Goal: Task Accomplishment & Management: Use online tool/utility

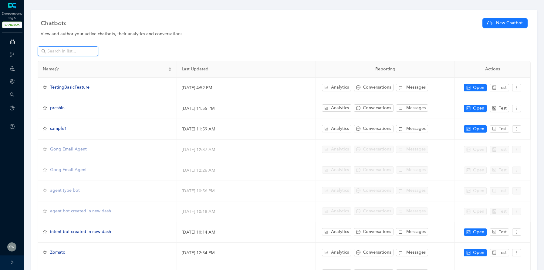
click at [62, 52] on input "text" at bounding box center [68, 51] width 42 height 7
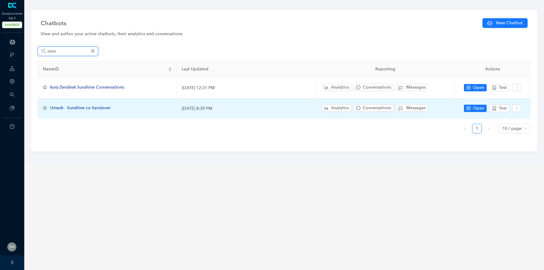
type input "suns"
click at [100, 106] on span "Umesh - Sunshine co handover" at bounding box center [80, 107] width 61 height 5
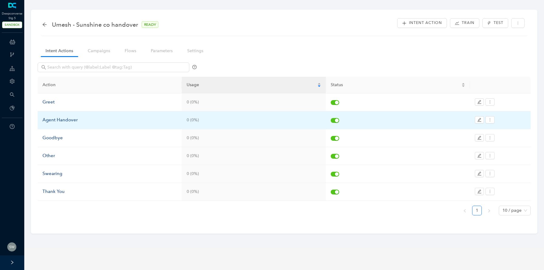
click at [71, 119] on div "Agent Handover" at bounding box center [109, 120] width 134 height 7
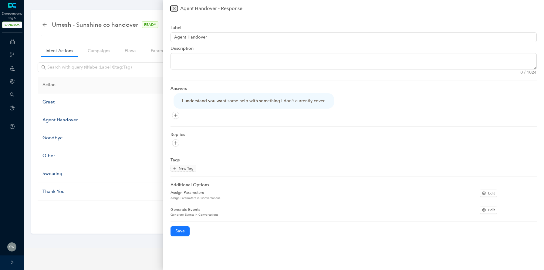
click at [175, 7] on icon "close" at bounding box center [174, 9] width 4 height 4
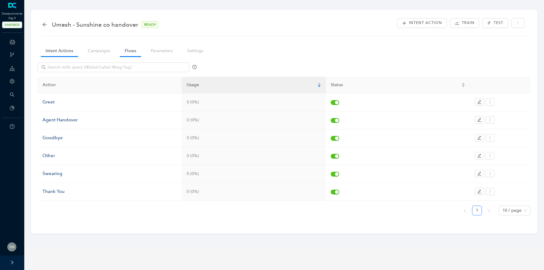
click at [133, 48] on link "Flows" at bounding box center [130, 50] width 21 height 11
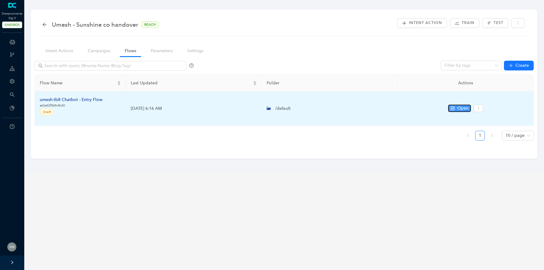
click at [454, 110] on button "Open" at bounding box center [459, 108] width 23 height 7
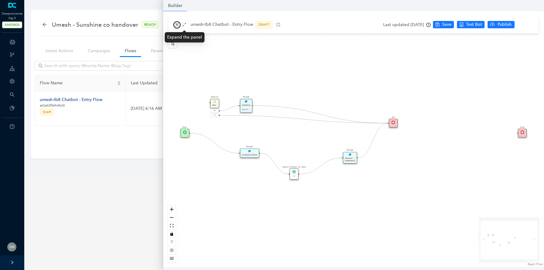
click at [177, 22] on icon "close" at bounding box center [177, 24] width 4 height 4
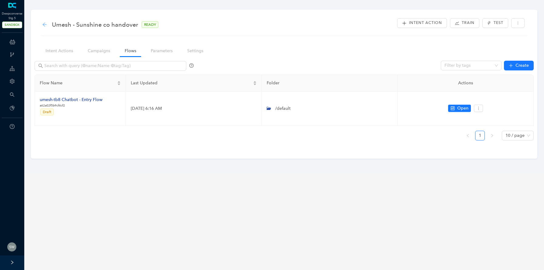
click at [43, 26] on icon "arrow-left" at bounding box center [44, 24] width 5 height 5
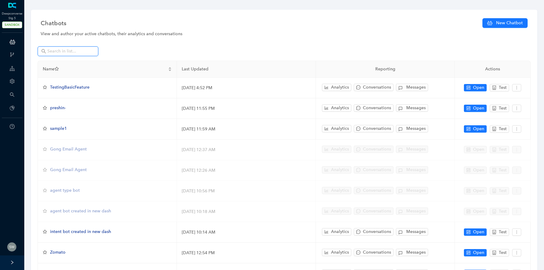
click at [72, 52] on input "text" at bounding box center [68, 51] width 42 height 7
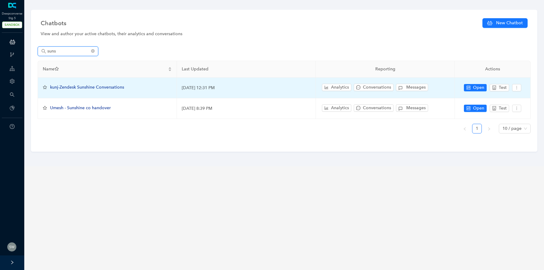
type input "suns"
click at [89, 86] on span "kunj-Zendesk Sunshine Conversations" at bounding box center [87, 87] width 74 height 5
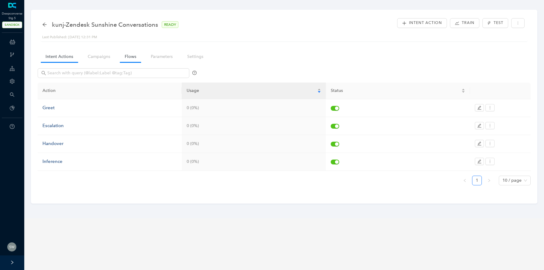
click at [131, 57] on link "Flows" at bounding box center [130, 56] width 21 height 11
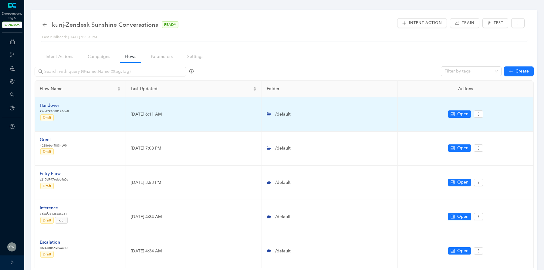
click at [50, 105] on div "Handover" at bounding box center [54, 105] width 29 height 7
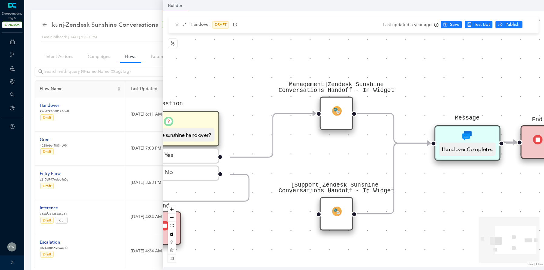
drag, startPoint x: 344, startPoint y: 98, endPoint x: 269, endPoint y: 81, distance: 77.4
click at [269, 82] on div "[Management]Zendesk Sunshine Conversations Handoff - In Widget Start End [Suppo…" at bounding box center [353, 139] width 381 height 256
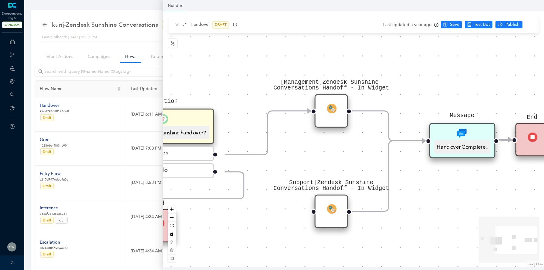
click at [330, 216] on div "[Support]Zendesk Sunshine Conversations Handoff - In Widget" at bounding box center [331, 210] width 33 height 33
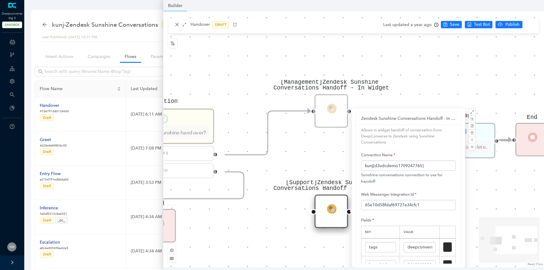
click at [254, 226] on div "[Management]Zendesk Sunshine Conversations Handoff - In Widget Start End [Suppo…" at bounding box center [353, 139] width 381 height 256
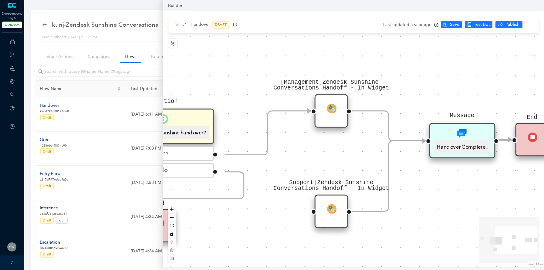
click at [341, 208] on div "[Support]Zendesk Sunshine Conversations Handoff - In Widget" at bounding box center [331, 210] width 33 height 33
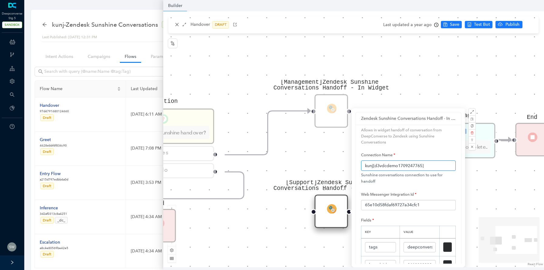
click at [381, 165] on input "kunj[d3vdcdemo1709247765]" at bounding box center [408, 165] width 95 height 10
click at [394, 204] on input "65e10d58fdaf69727a34cfc1" at bounding box center [408, 205] width 95 height 10
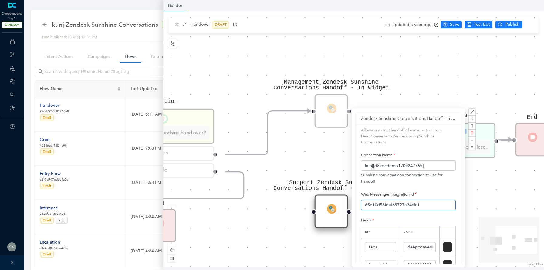
click at [394, 204] on input "65e10d58fdaf69727a34cfc1" at bounding box center [408, 205] width 95 height 10
click at [381, 165] on input "kunj[d3vdcdemo1709247765]" at bounding box center [408, 165] width 95 height 10
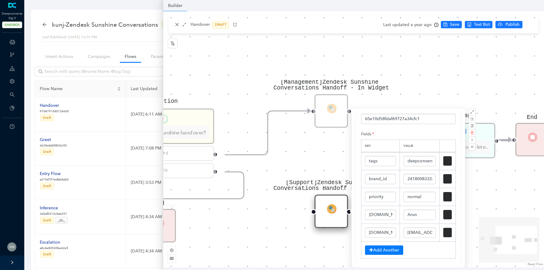
scroll to position [93, 0]
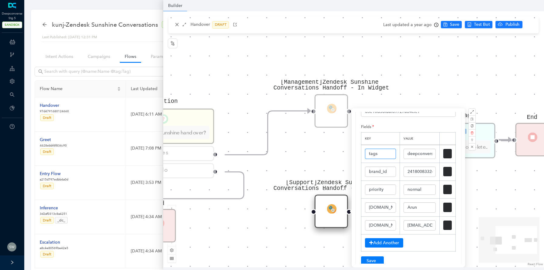
click at [375, 154] on input "tags" at bounding box center [380, 154] width 31 height 10
click at [424, 154] on input "deepconverse" at bounding box center [420, 154] width 32 height 10
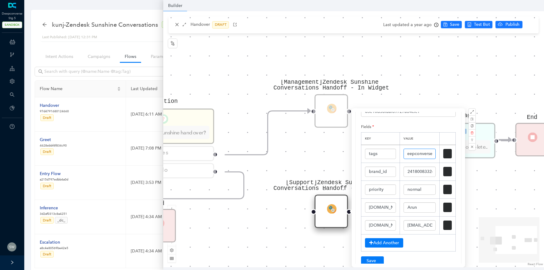
scroll to position [0, 0]
